Goal: Find specific page/section: Find specific page/section

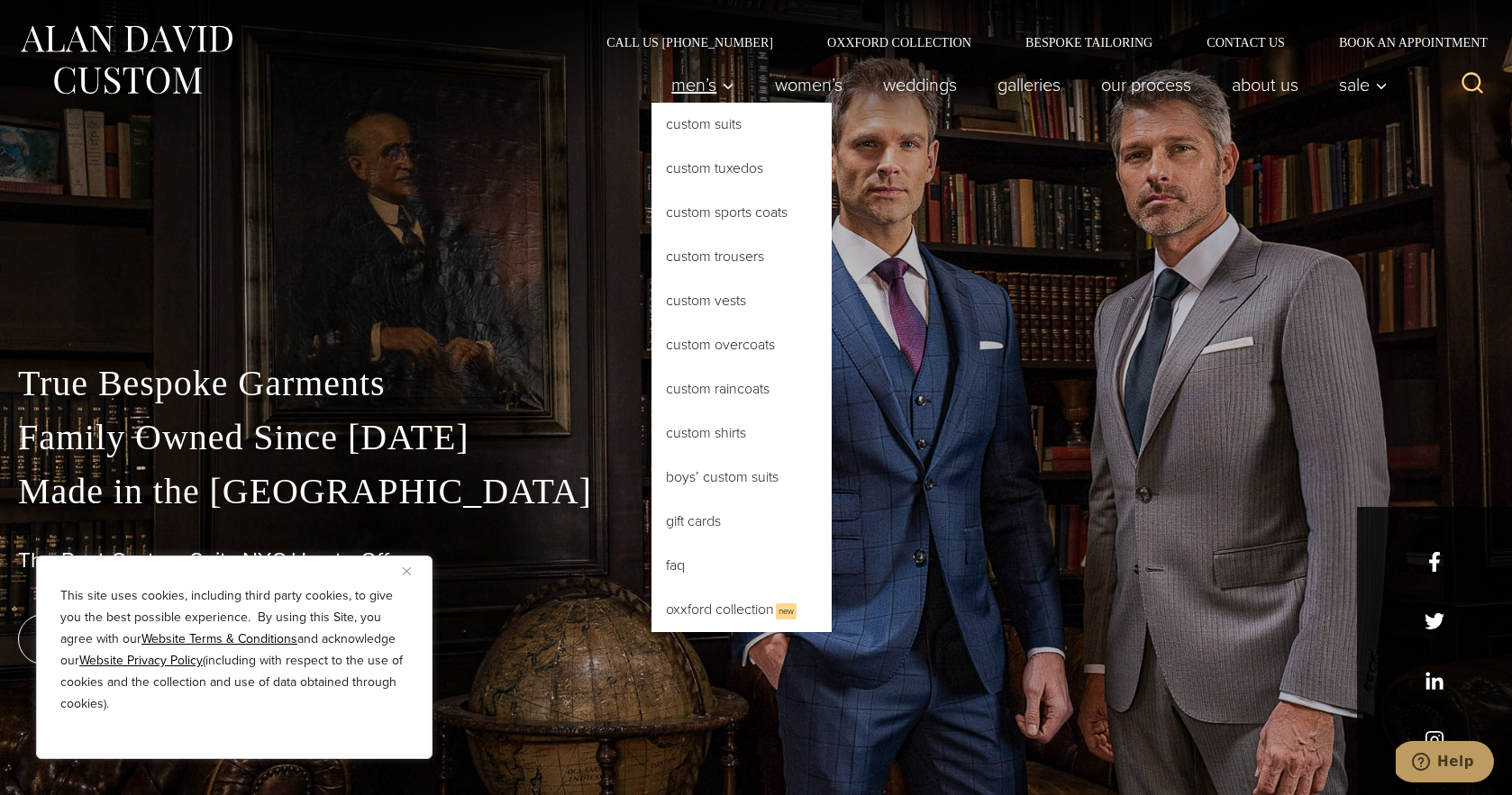
click at [709, 91] on span "Men’s" at bounding box center [703, 84] width 63 height 18
click at [721, 213] on link "Custom Sports Coats" at bounding box center [742, 212] width 181 height 43
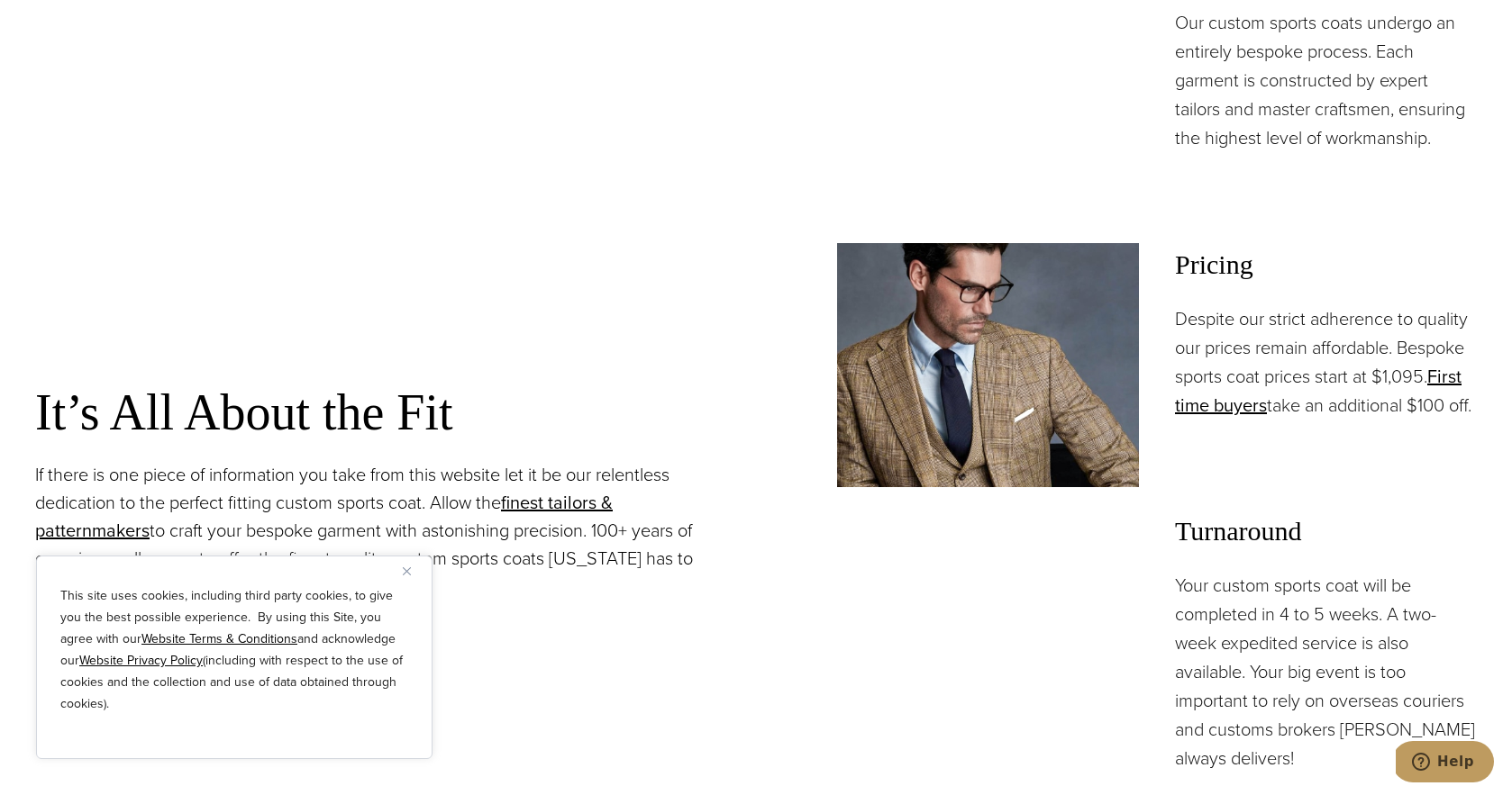
scroll to position [1480, 0]
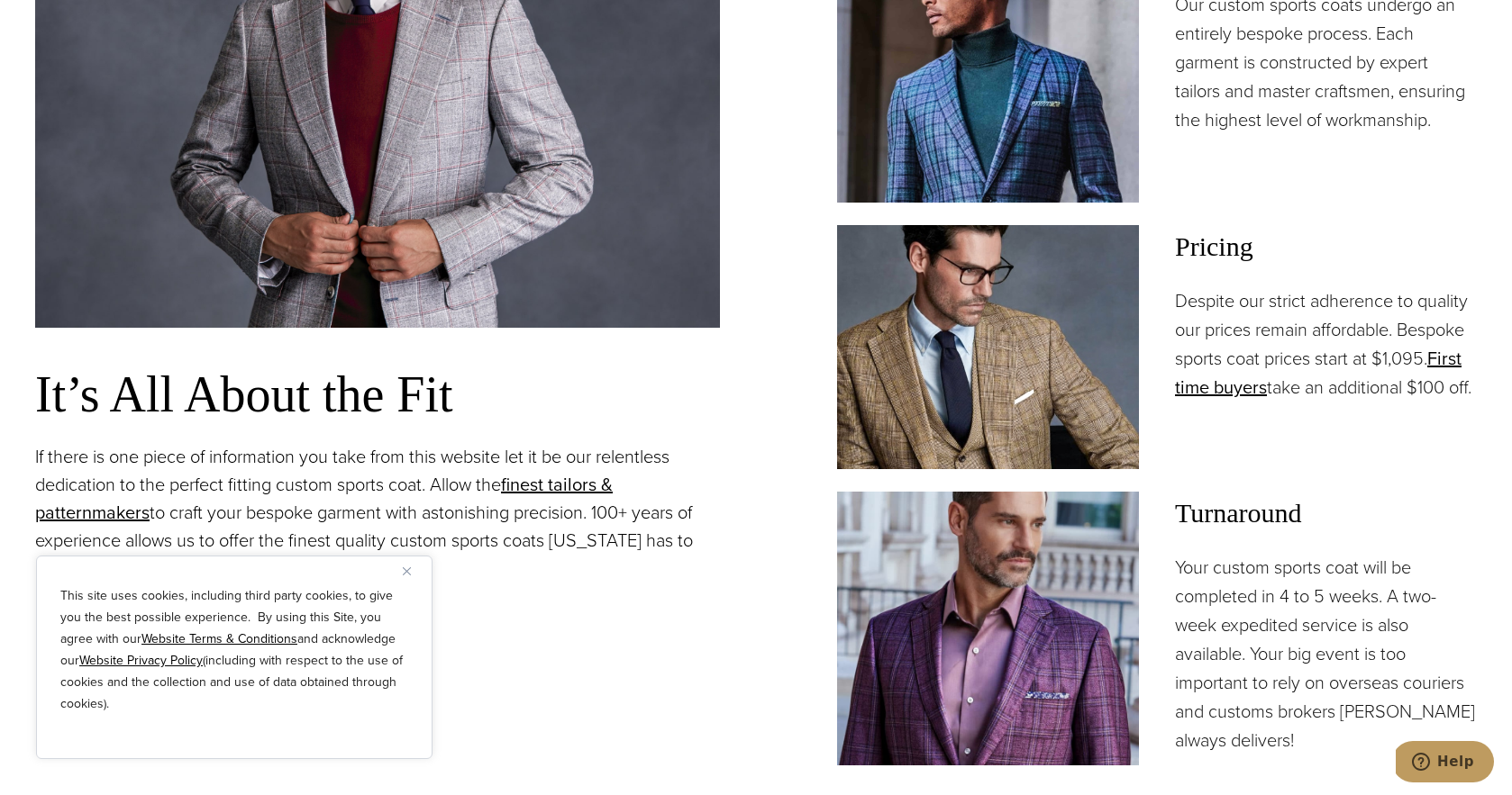
click at [406, 567] on img "Close" at bounding box center [406, 571] width 8 height 8
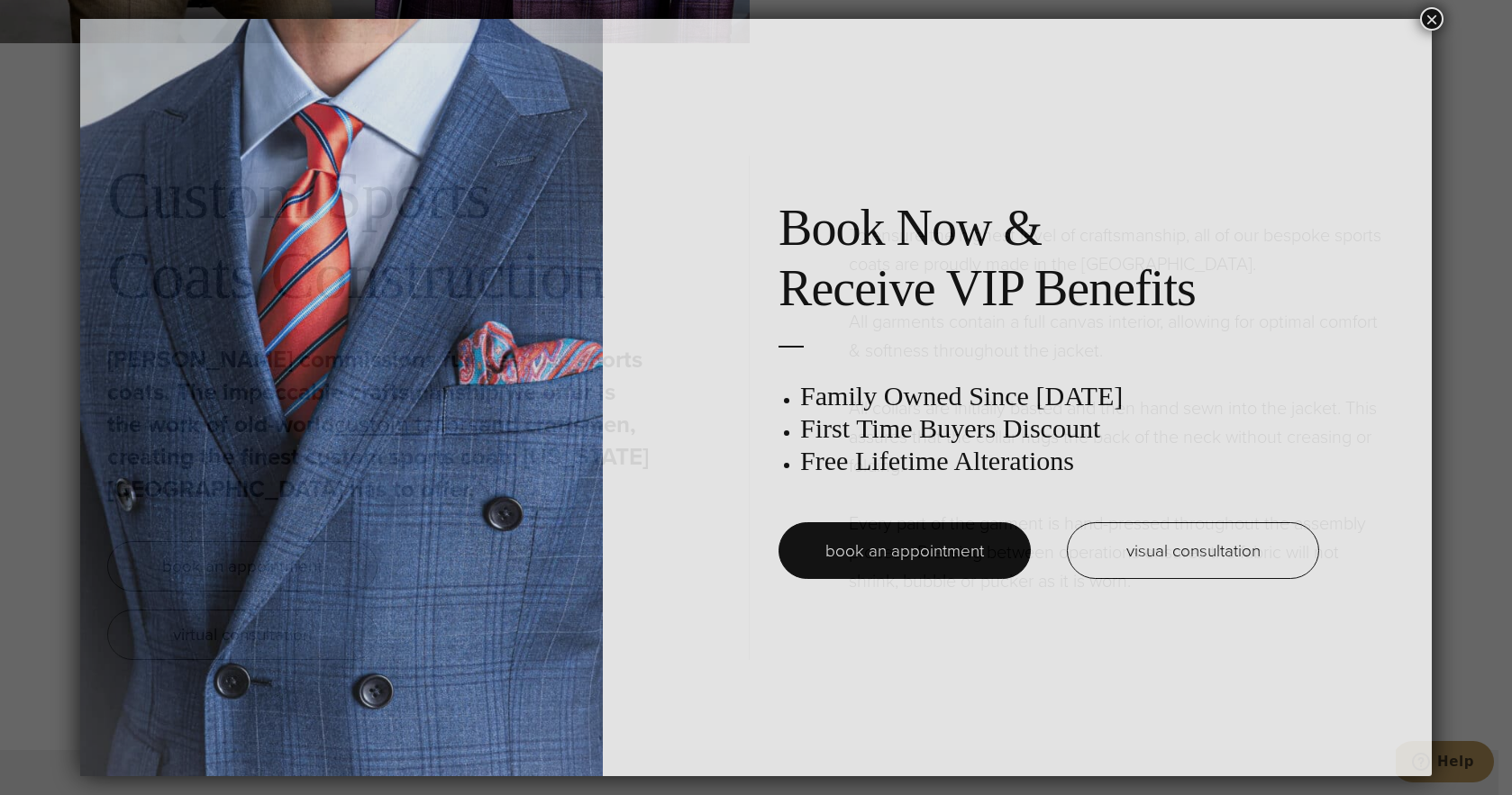
scroll to position [0, 0]
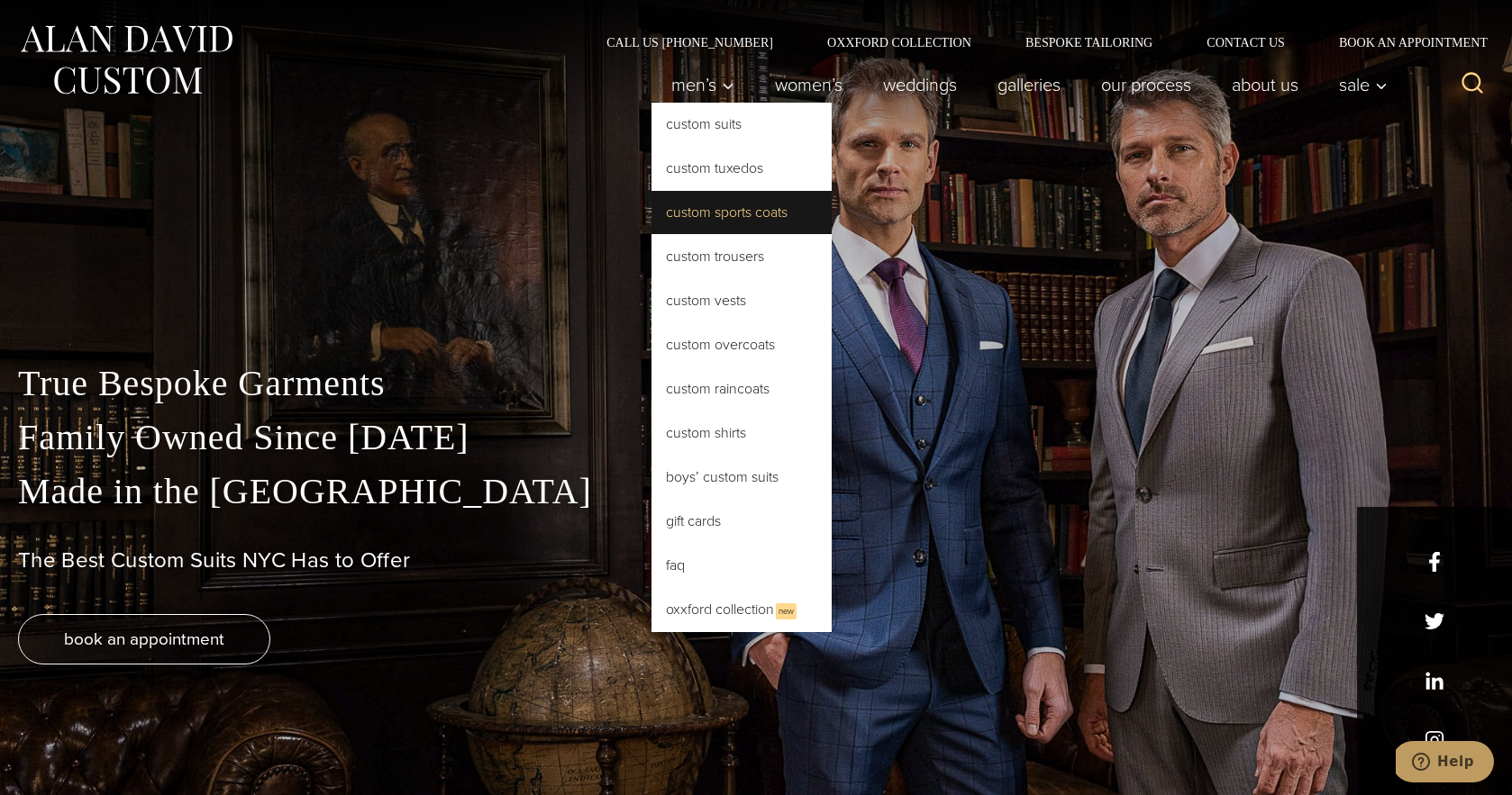
click at [722, 218] on link "Custom Sports Coats" at bounding box center [742, 212] width 181 height 43
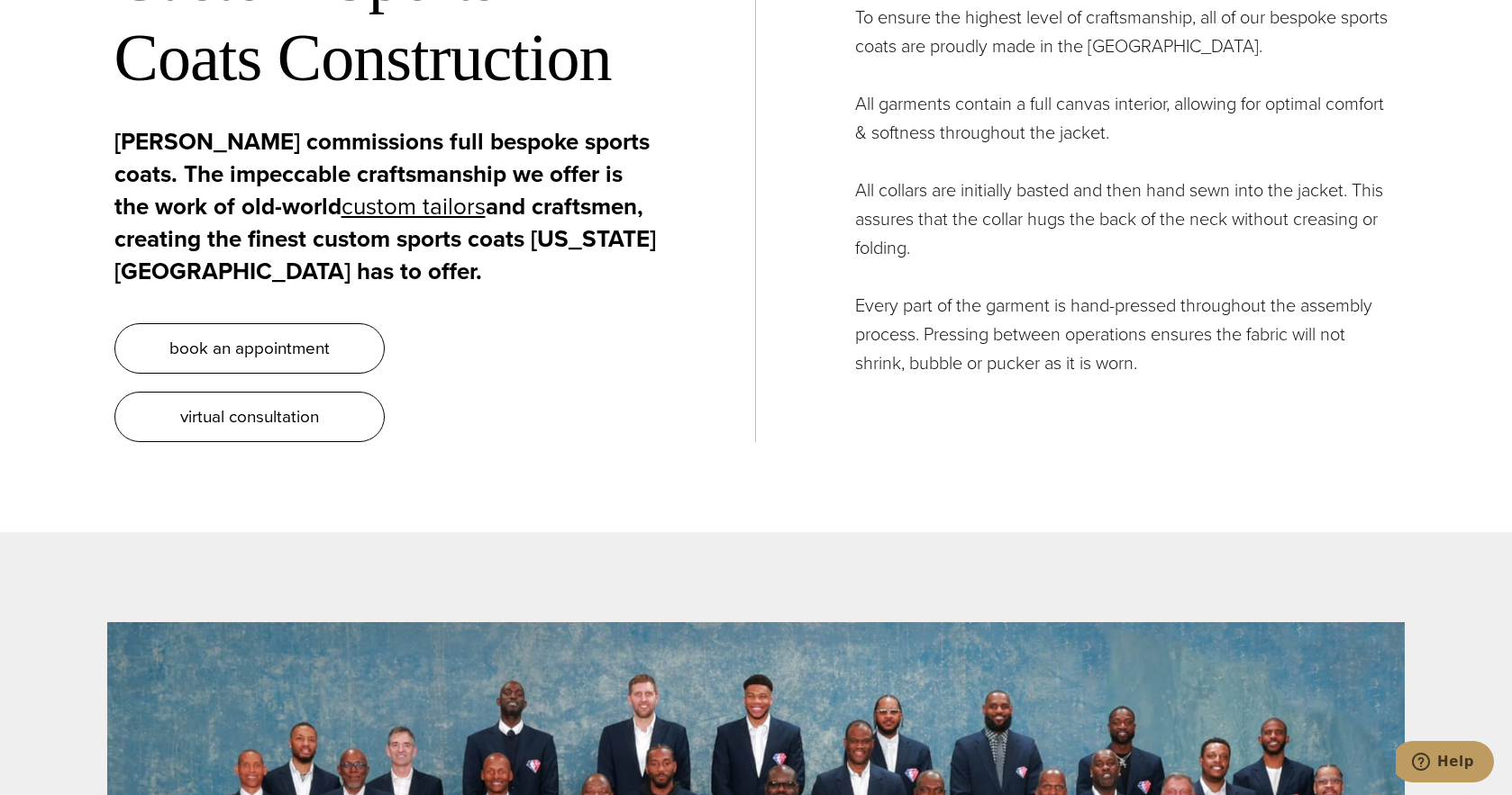
scroll to position [7301, 0]
